Goal: Information Seeking & Learning: Learn about a topic

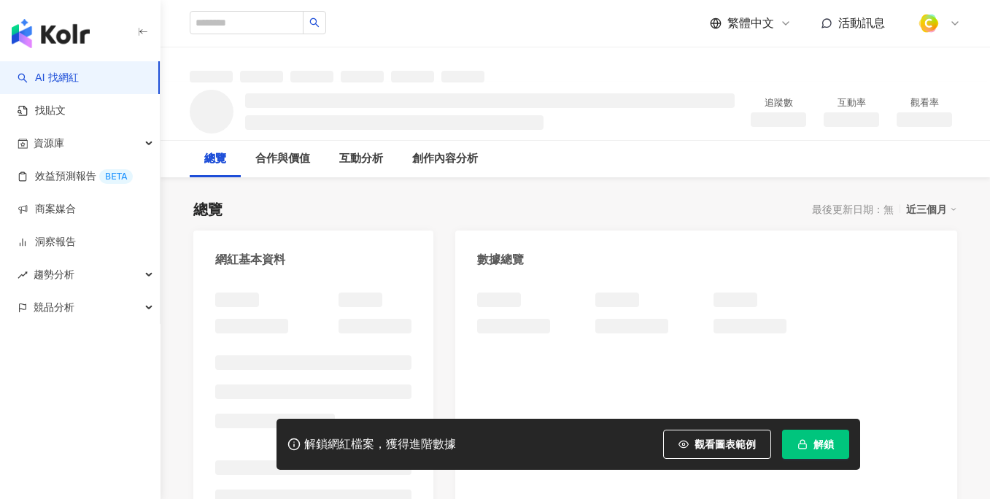
click at [718, 440] on span "觀看圖表範例" at bounding box center [725, 445] width 61 height 12
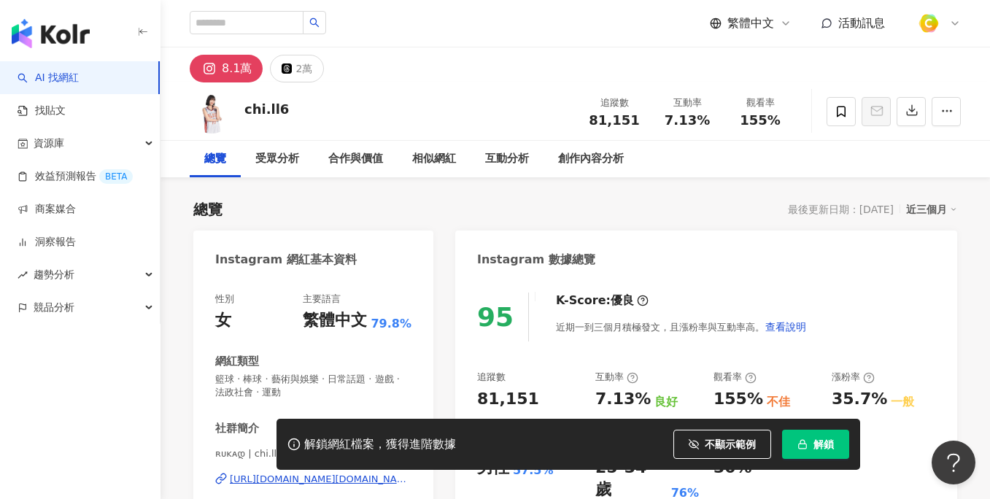
click at [722, 124] on div "互動率 7.13%" at bounding box center [687, 111] width 73 height 31
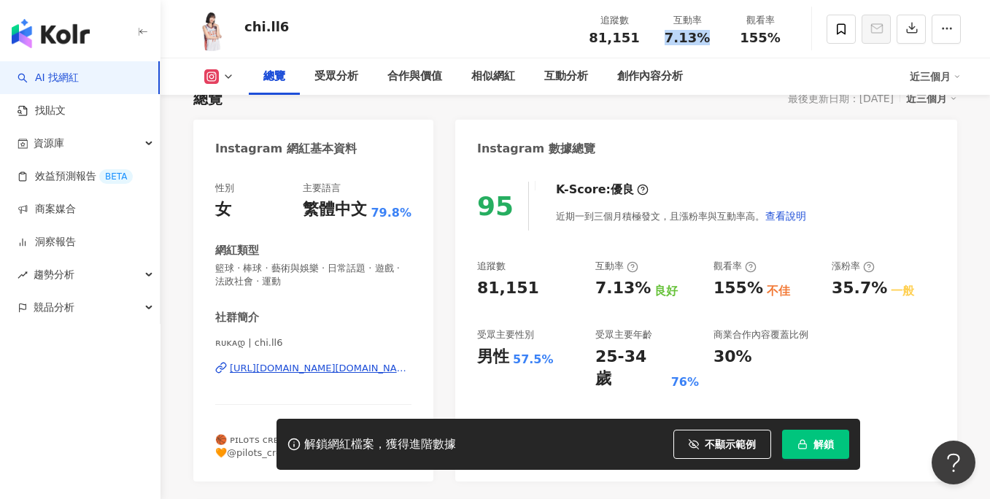
scroll to position [111, 0]
drag, startPoint x: 497, startPoint y: 355, endPoint x: 550, endPoint y: 356, distance: 53.3
click at [550, 356] on div "男性 57.5%" at bounding box center [529, 357] width 104 height 23
copy div "男性 57.5%"
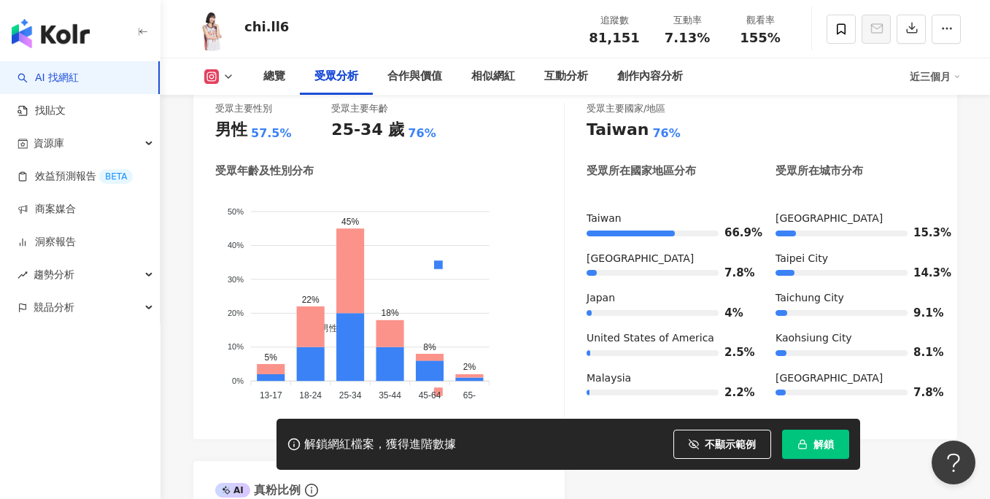
scroll to position [1356, 0]
click at [807, 450] on button "解鎖" at bounding box center [815, 444] width 67 height 29
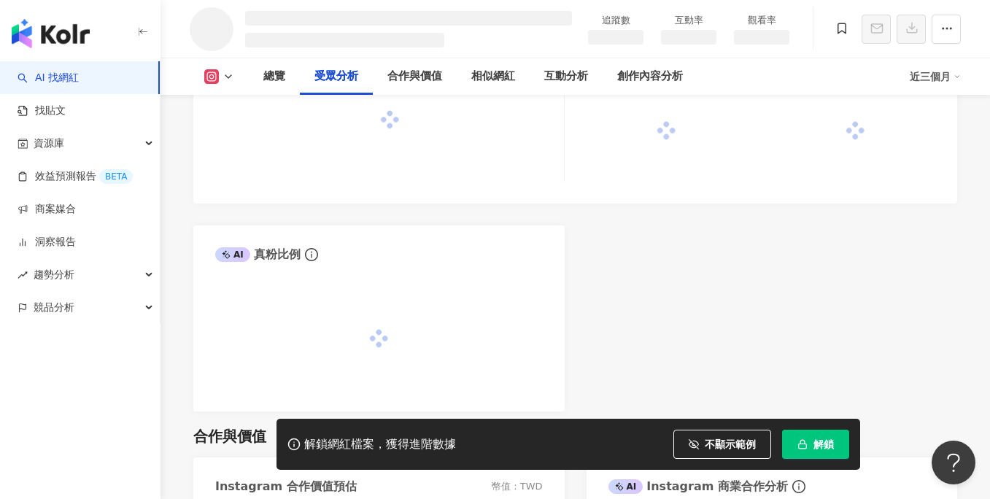
scroll to position [1197, 0]
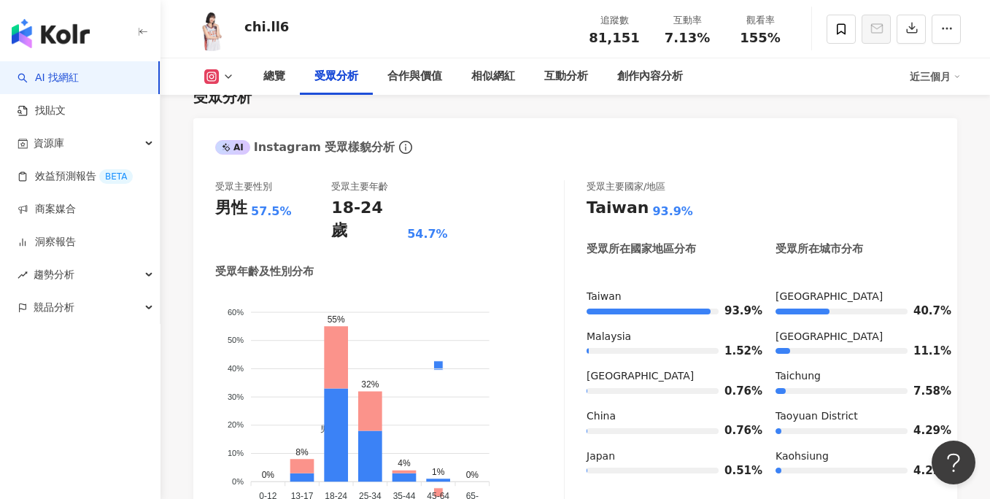
scroll to position [1281, 0]
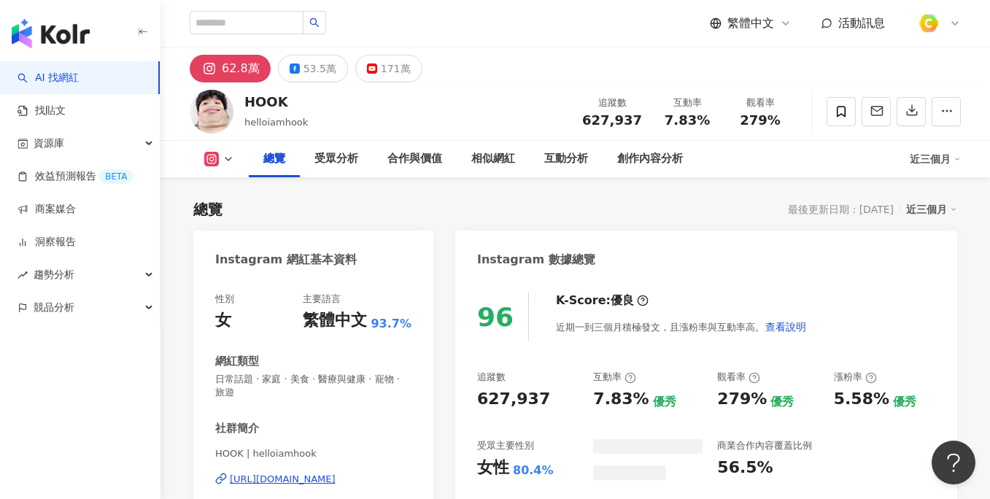
click at [630, 199] on div "總覽 最後更新日期：2025/10/1 近三個月" at bounding box center [575, 209] width 764 height 20
click at [601, 199] on div "總覽 最後更新日期：2025/10/1 近三個月" at bounding box center [575, 209] width 764 height 20
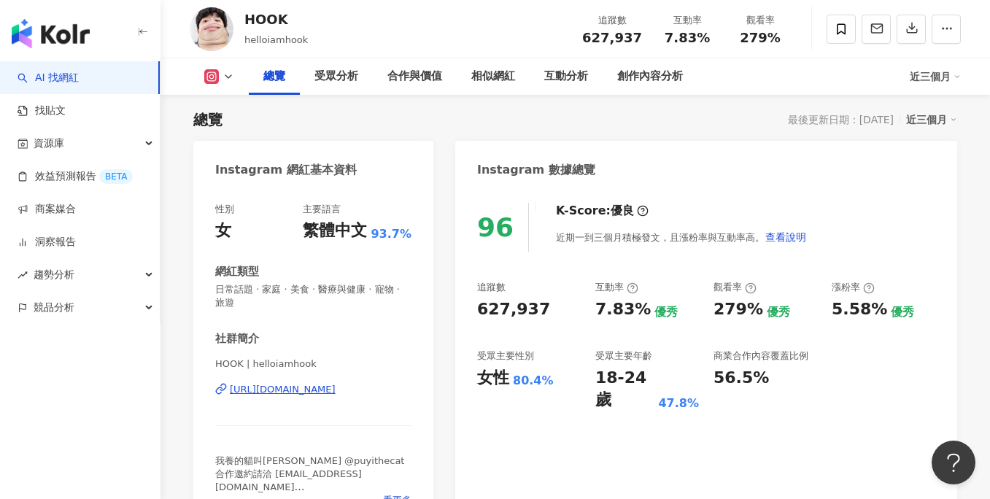
drag, startPoint x: 644, startPoint y: 31, endPoint x: 601, endPoint y: 4, distance: 51.4
click at [643, 34] on div "追蹤數 627,937" at bounding box center [612, 28] width 77 height 31
drag, startPoint x: 669, startPoint y: 34, endPoint x: 709, endPoint y: 36, distance: 39.5
click at [709, 36] on div "7.83%" at bounding box center [687, 38] width 55 height 15
copy span "7.83%"
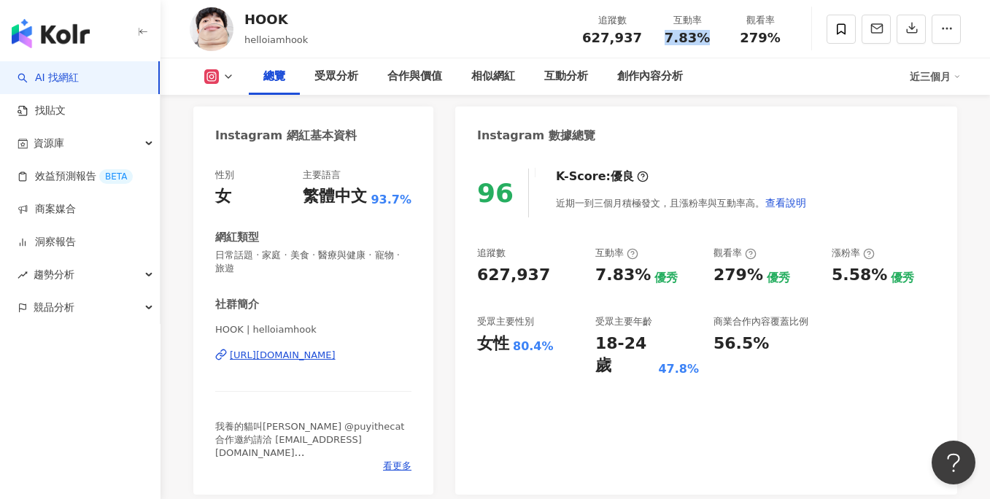
scroll to position [141, 0]
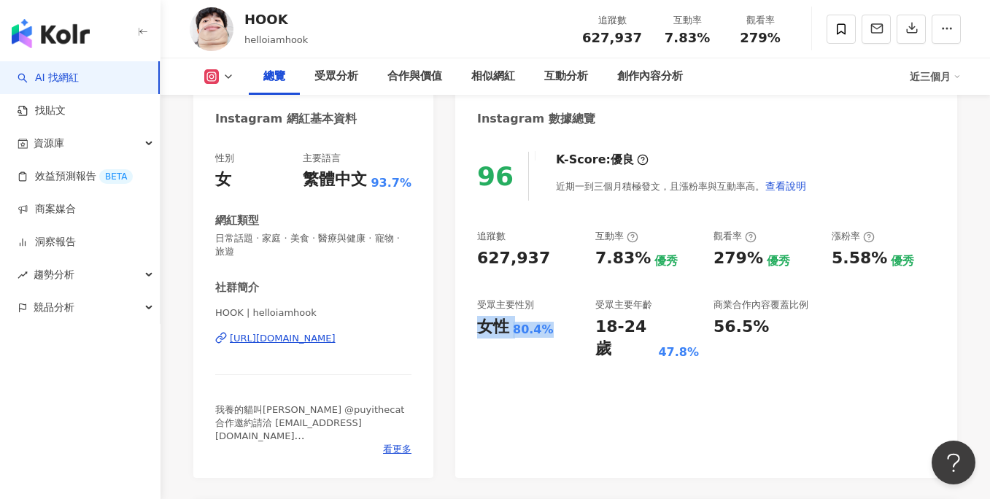
drag, startPoint x: 479, startPoint y: 327, endPoint x: 549, endPoint y: 328, distance: 69.3
click at [549, 328] on div "女性 80.4%" at bounding box center [529, 327] width 104 height 23
copy div "女性 80.4%"
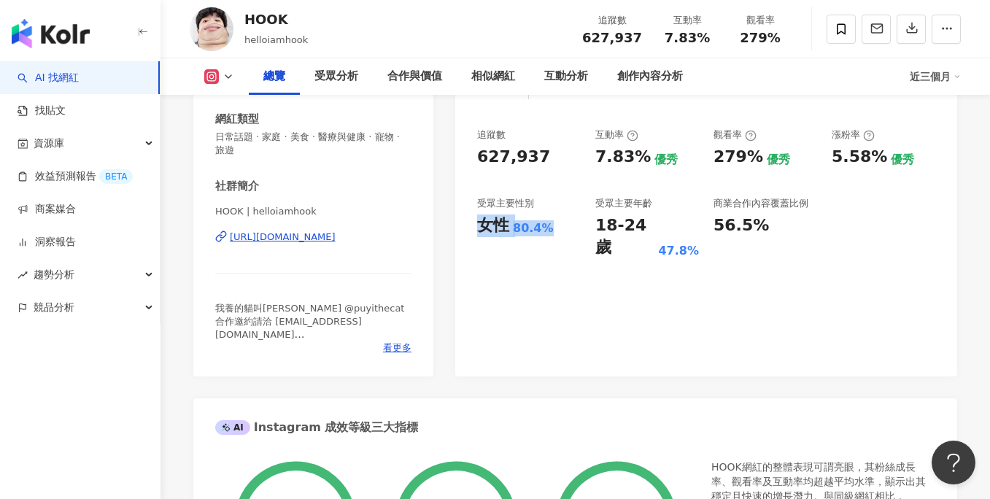
scroll to position [233, 0]
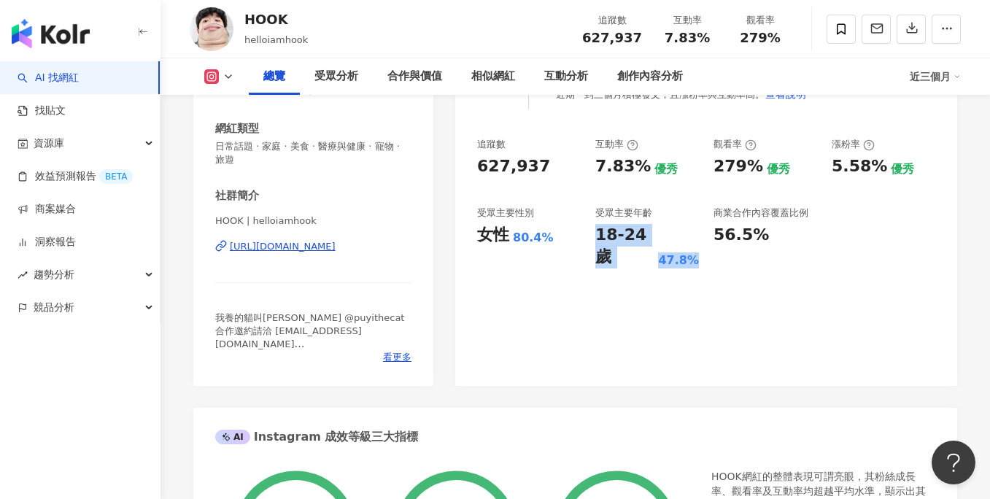
drag, startPoint x: 595, startPoint y: 232, endPoint x: 698, endPoint y: 234, distance: 103.6
click at [698, 234] on div "追蹤數 627,937 互動率 7.83% 優秀 觀看率 279% 優秀 漲粉率 5.58% 優秀 受眾主要性別 女性 80.4% 受眾主要年齡 18-24 …" at bounding box center [706, 203] width 458 height 131
copy div "18-24 歲 47.8%"
click at [607, 315] on div "96 K-Score : 優良 近期一到三個月積極發文，且漲粉率與互動率高。 查看說明 追蹤數 627,937 互動率 7.83% 優秀 觀看率 279% 優…" at bounding box center [706, 215] width 502 height 341
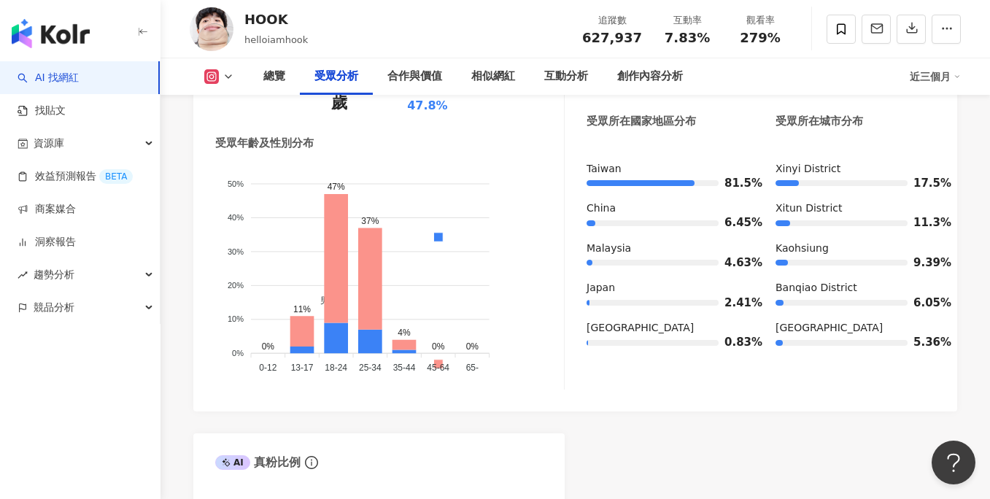
scroll to position [1394, 0]
